Goal: Share content

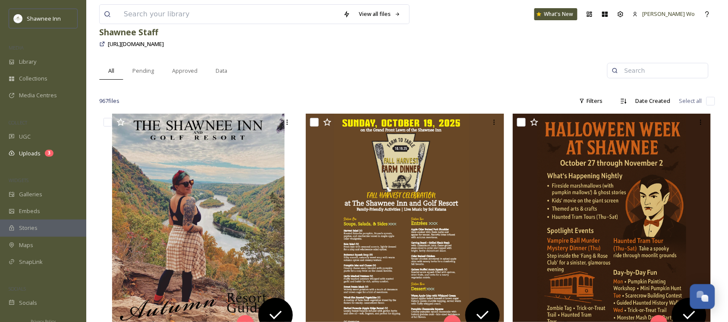
scroll to position [857, 0]
click at [29, 156] on span "Uploads" at bounding box center [30, 154] width 22 height 8
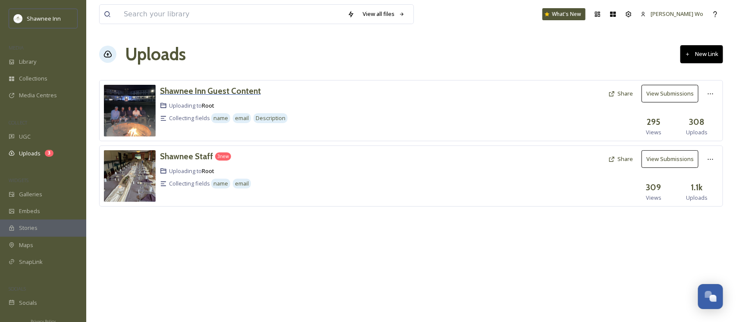
click at [189, 90] on h3 "Shawnee Inn Guest Content" at bounding box center [210, 91] width 101 height 10
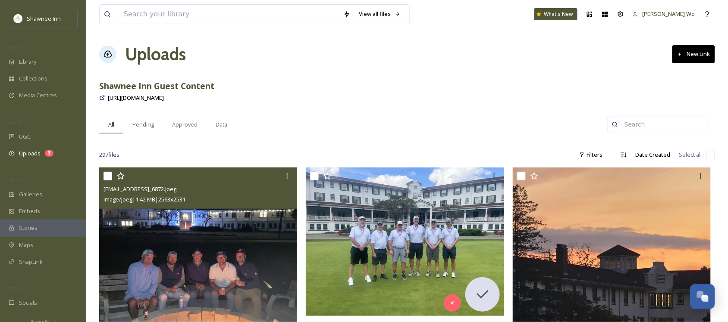
click at [166, 250] on img at bounding box center [198, 266] width 198 height 196
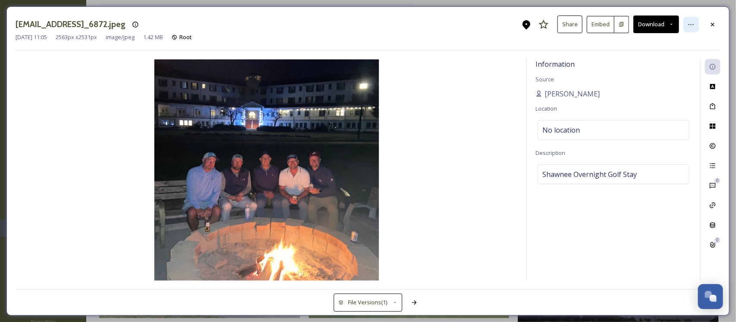
click at [697, 22] on div at bounding box center [691, 25] width 16 height 16
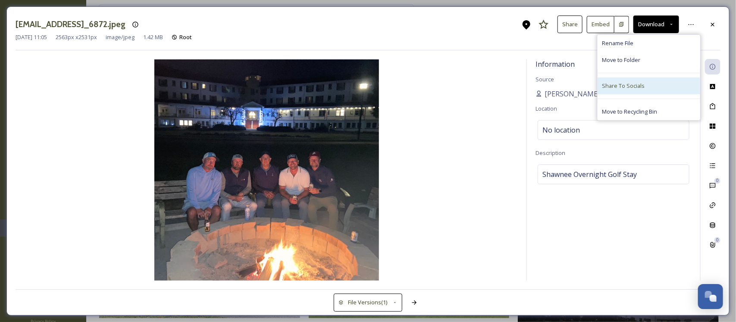
click at [610, 85] on span "Share To Socials" at bounding box center [623, 86] width 43 height 8
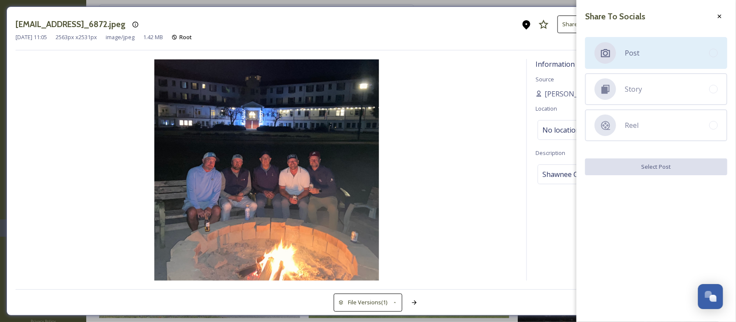
click at [616, 56] on div "Post" at bounding box center [656, 53] width 142 height 32
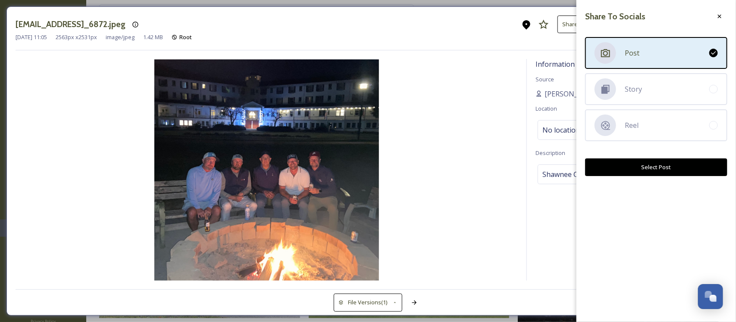
click at [643, 164] on button "Select Post" at bounding box center [656, 168] width 142 height 18
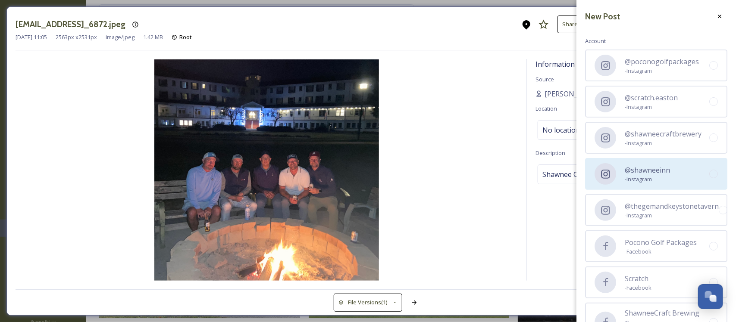
click at [620, 169] on div "@shawneeinn - Instagram" at bounding box center [656, 174] width 142 height 32
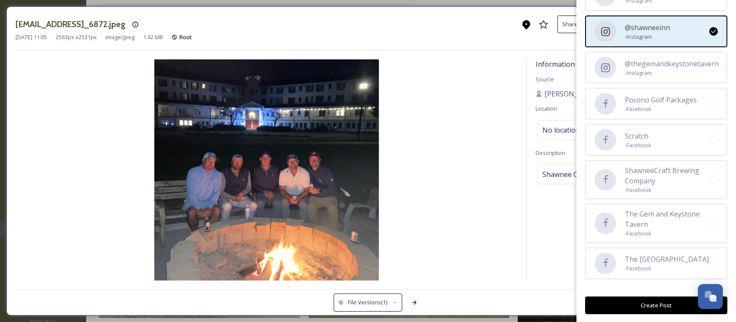
scroll to position [144, 0]
click at [641, 307] on button "Create Post" at bounding box center [656, 305] width 142 height 18
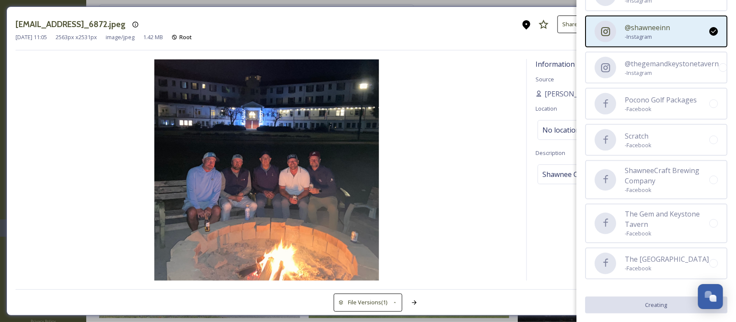
scroll to position [143, 0]
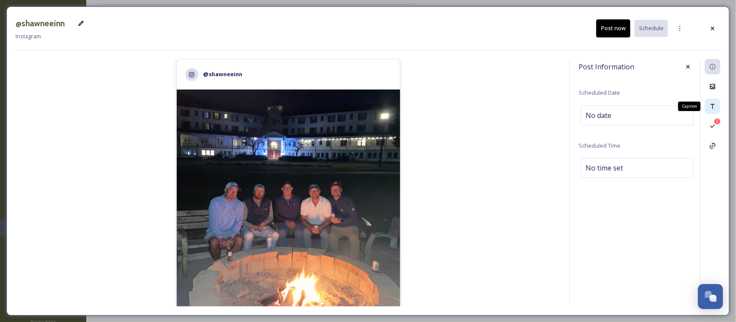
click at [713, 105] on icon at bounding box center [713, 106] width 4 height 5
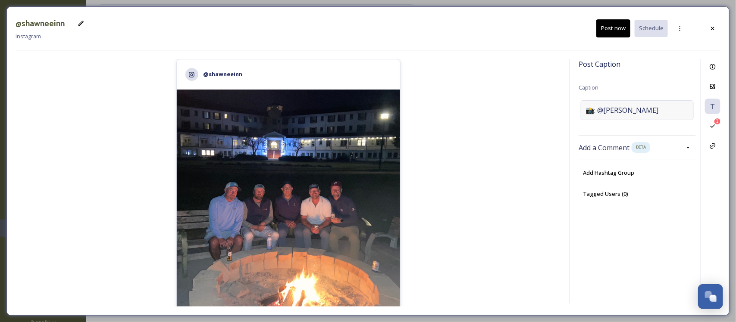
click at [610, 106] on span "📸: @[PERSON_NAME]" at bounding box center [621, 110] width 73 height 10
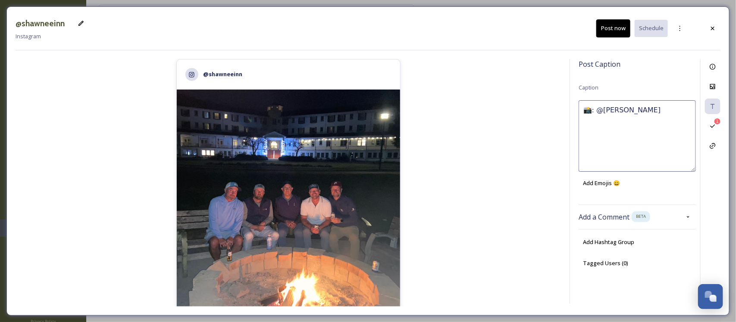
click at [610, 106] on textarea "📸: @[PERSON_NAME]" at bounding box center [637, 136] width 117 height 72
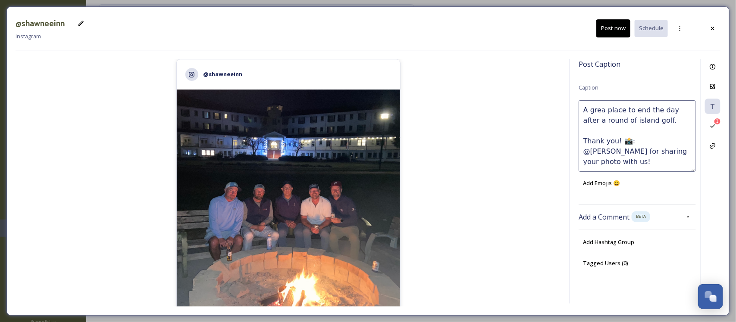
type textarea "A great place to end the day after a round of island golf. Thank you! 📸: @[PERS…"
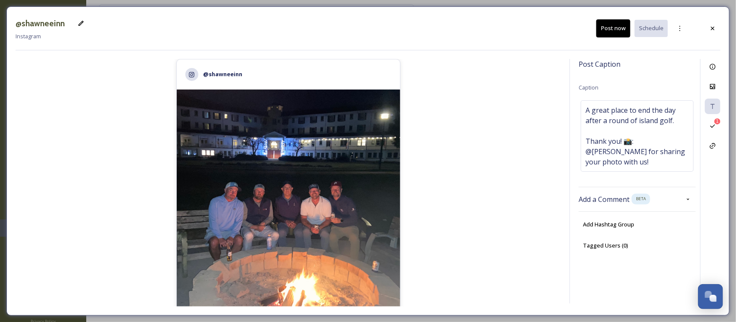
click at [606, 32] on button "Post now" at bounding box center [613, 28] width 34 height 18
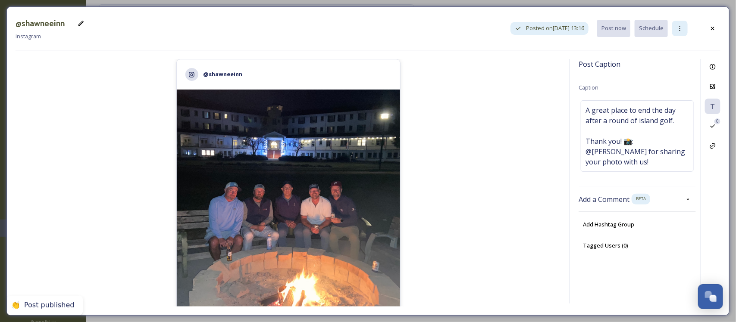
click at [676, 29] on div at bounding box center [680, 29] width 16 height 16
click at [667, 47] on span "Duplicate Post" at bounding box center [664, 47] width 37 height 8
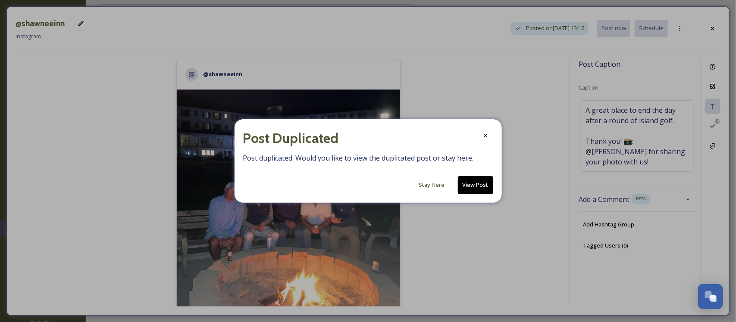
click at [482, 188] on button "View Post" at bounding box center [475, 185] width 35 height 18
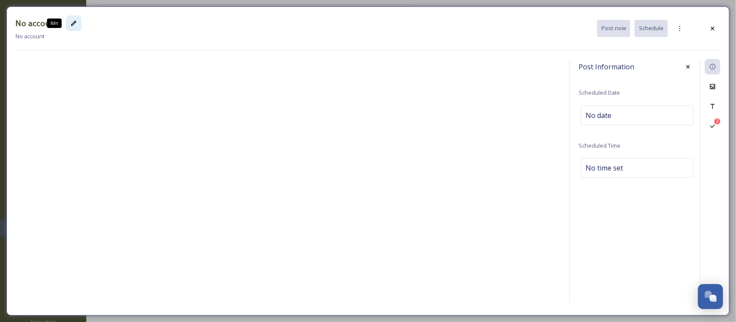
click at [76, 23] on div "Edit" at bounding box center [74, 24] width 16 height 16
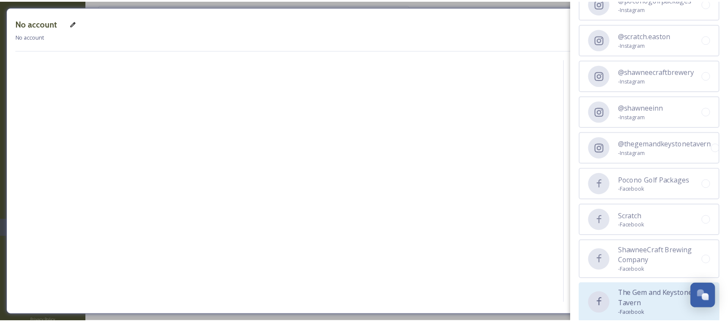
scroll to position [143, 0]
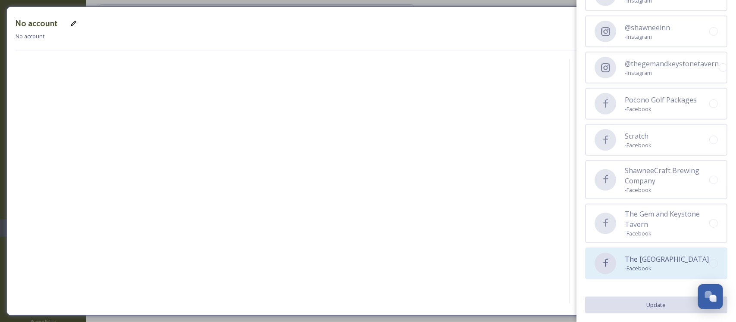
click at [639, 259] on span "The [GEOGRAPHIC_DATA]" at bounding box center [667, 259] width 84 height 10
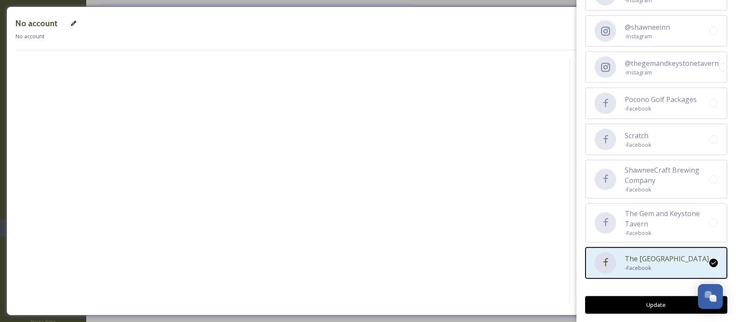
click at [664, 304] on button "Update" at bounding box center [656, 306] width 142 height 18
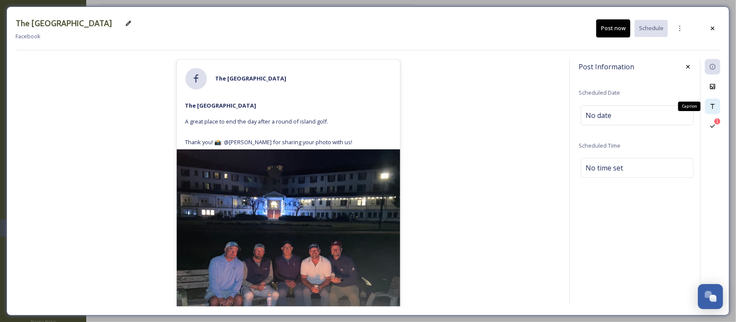
click at [711, 106] on icon at bounding box center [712, 106] width 7 height 7
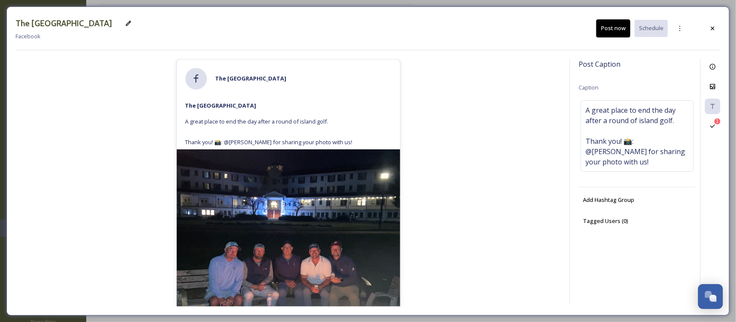
click at [615, 27] on button "Post now" at bounding box center [613, 28] width 34 height 18
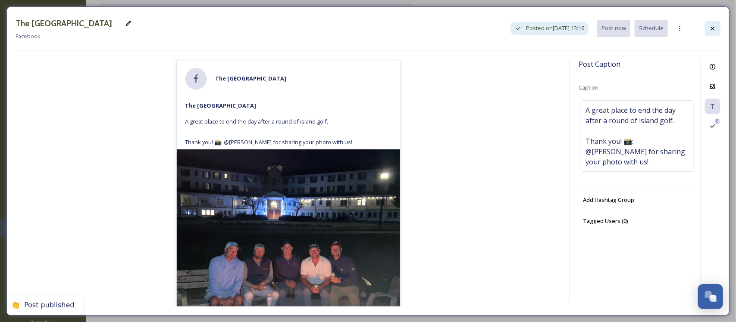
click at [716, 30] on icon at bounding box center [712, 28] width 7 height 7
